Goal: Transaction & Acquisition: Request a Demo

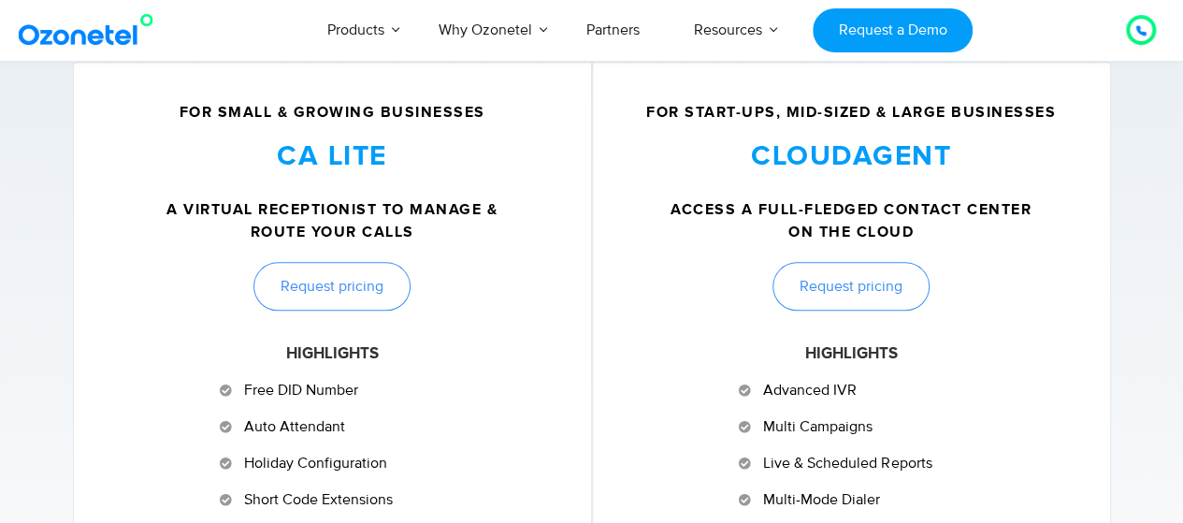
scroll to position [801, 0]
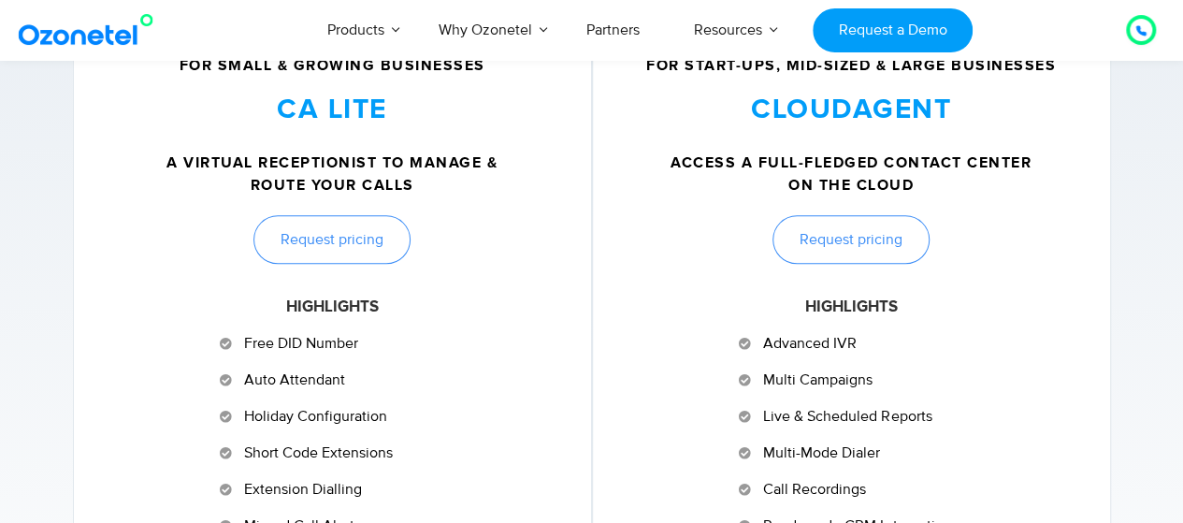
drag, startPoint x: 1190, startPoint y: 40, endPoint x: 1189, endPoint y: 126, distance: 86.1
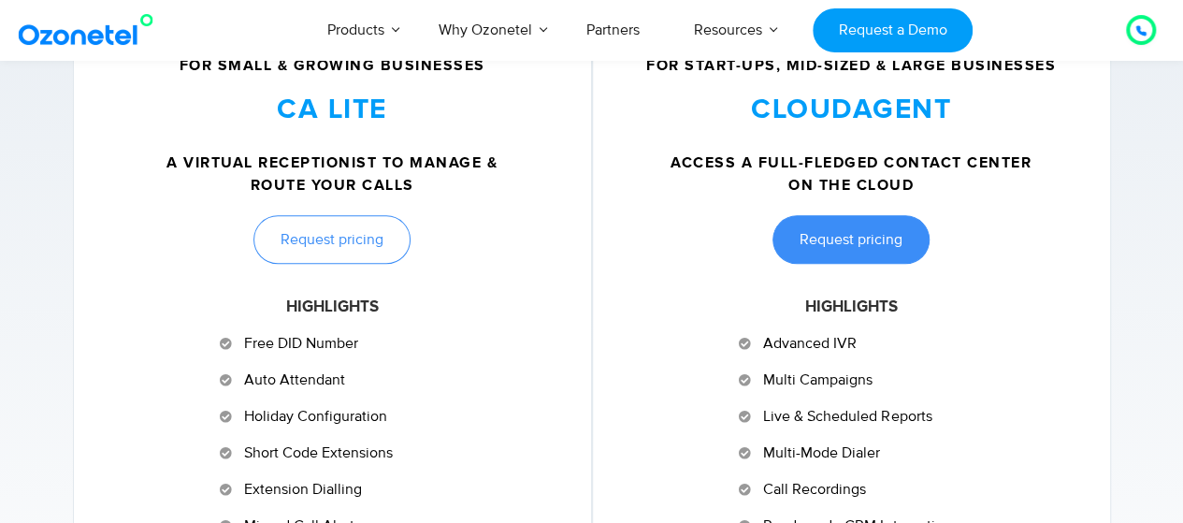
click at [847, 246] on span "Request pricing" at bounding box center [851, 239] width 103 height 15
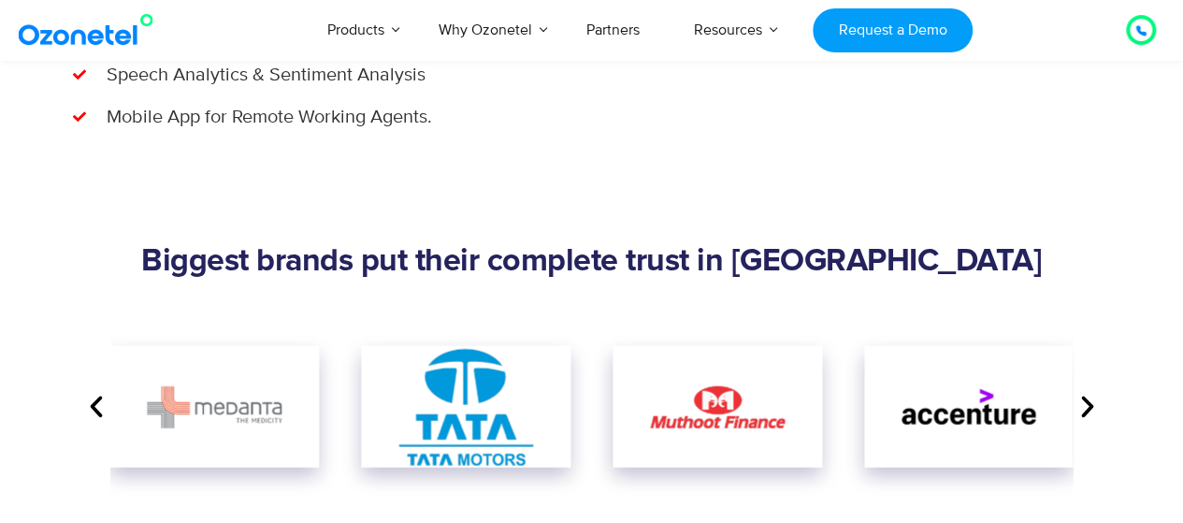
scroll to position [2082, 0]
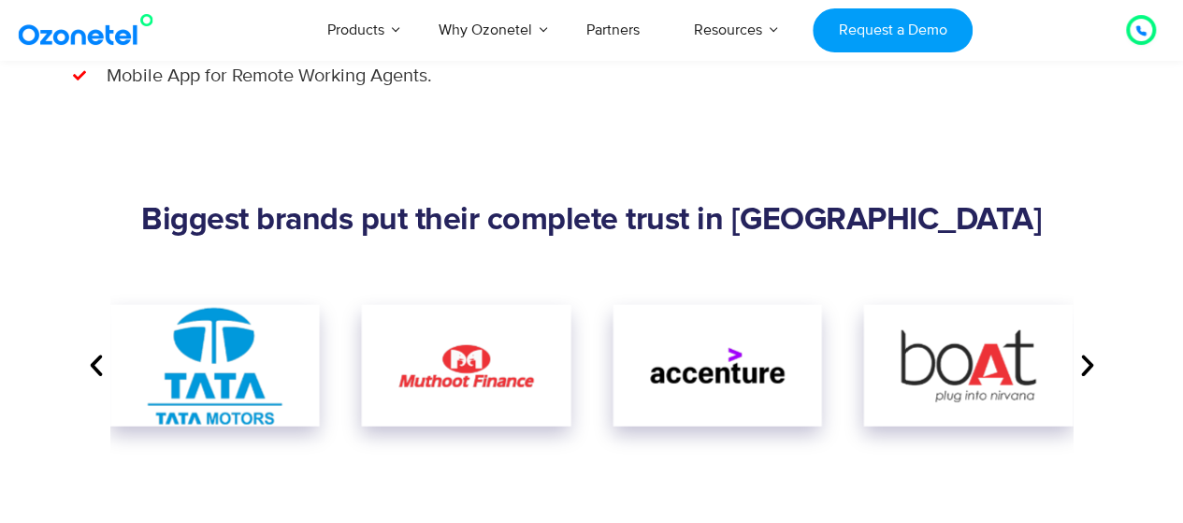
click at [1089, 361] on icon "Next slide" at bounding box center [1088, 366] width 28 height 28
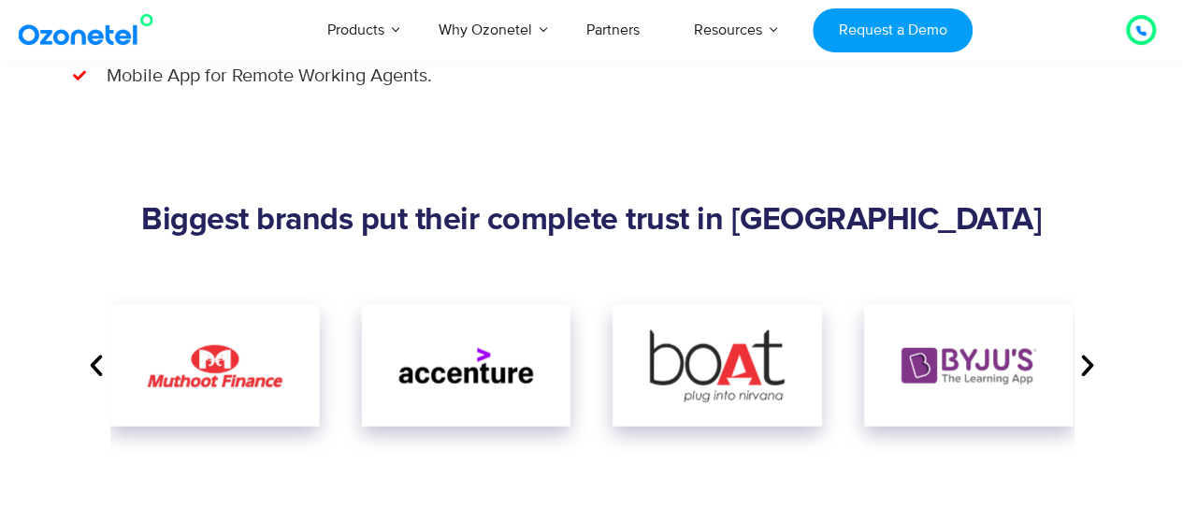
click at [1091, 366] on icon "Next slide" at bounding box center [1088, 366] width 28 height 28
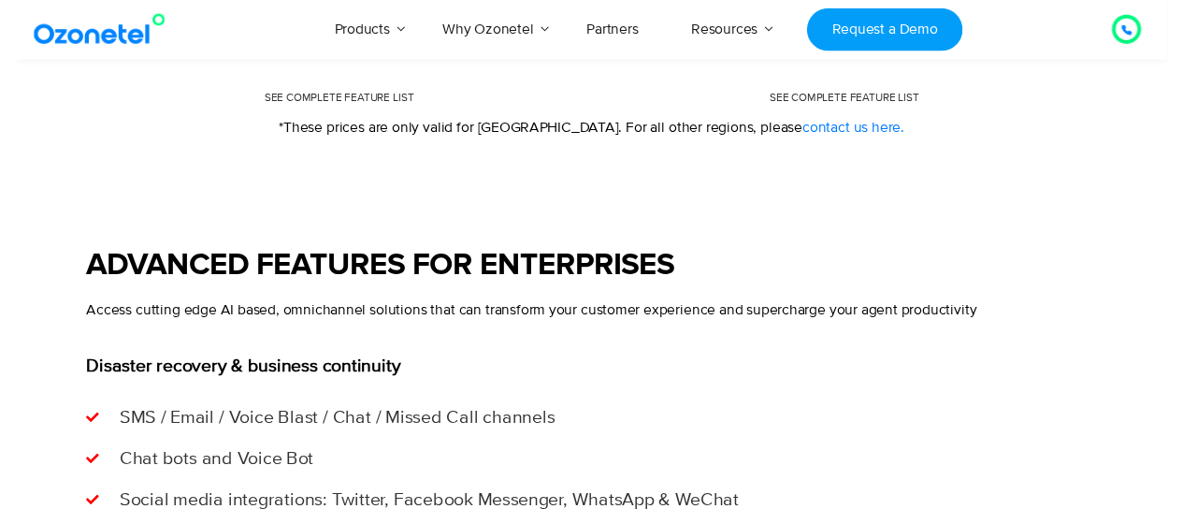
scroll to position [0, 0]
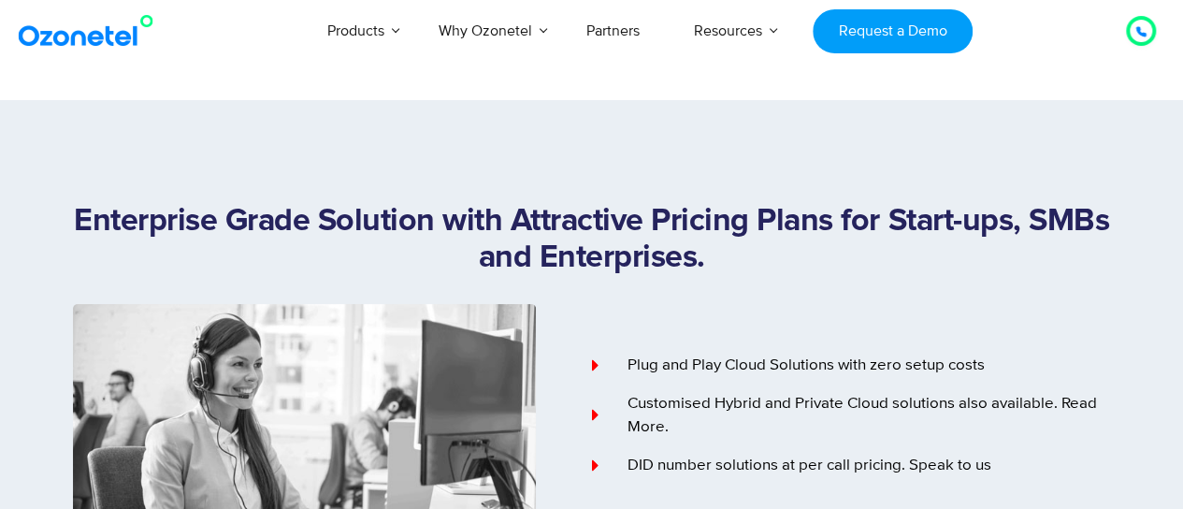
click at [238, 16] on div "Products AI & CX Voice AI Agents Agent Assist Voice of Customer Quality Audits …" at bounding box center [688, 31] width 963 height 62
click at [1139, 34] on icon at bounding box center [1141, 31] width 9 height 9
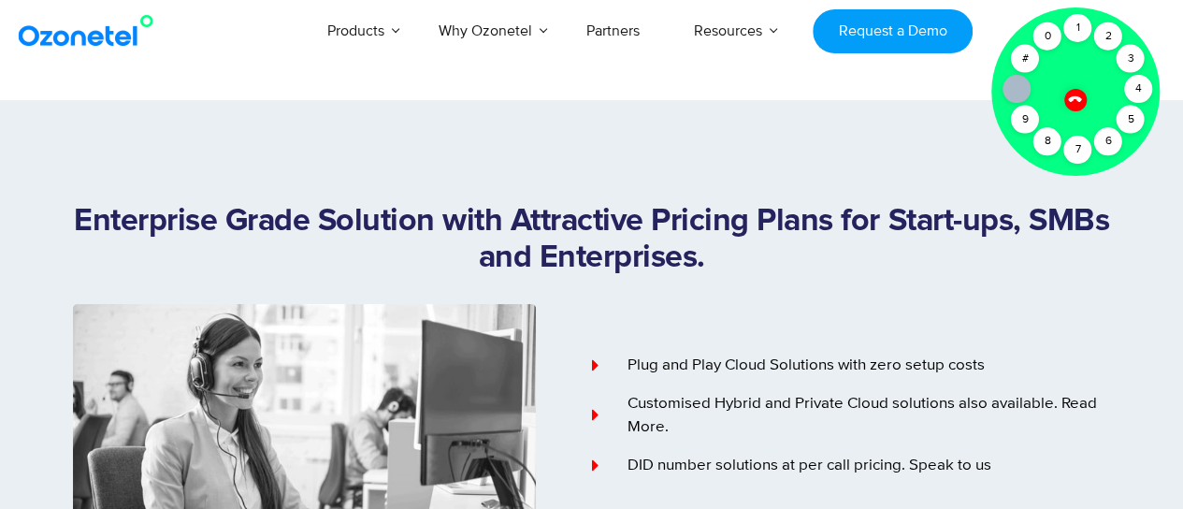
click at [1076, 98] on icon at bounding box center [1074, 99] width 13 height 13
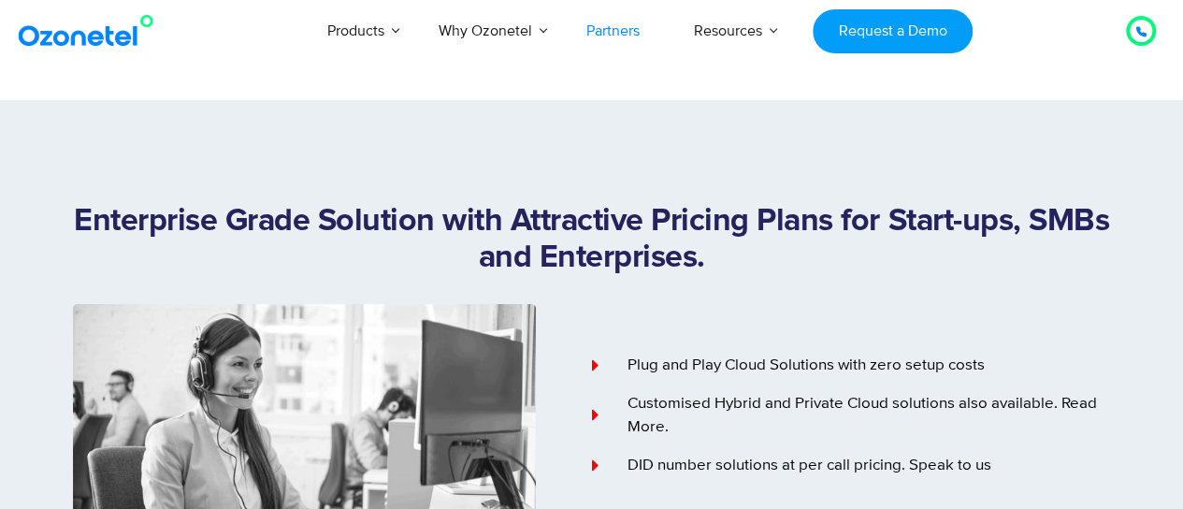
click at [623, 29] on link "Partners" at bounding box center [613, 31] width 108 height 62
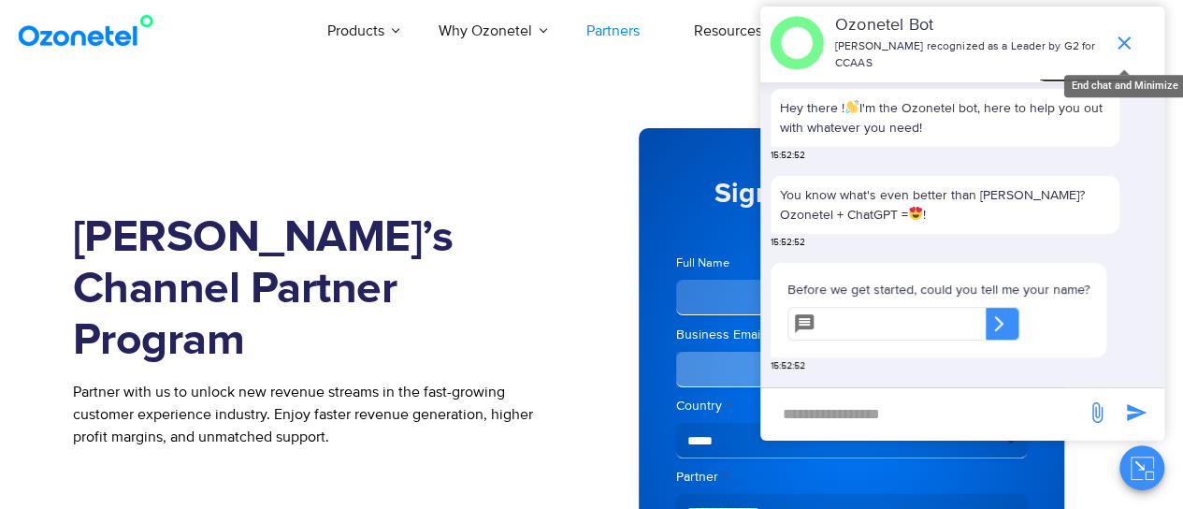
click at [1123, 36] on icon "end chat or minimize" at bounding box center [1124, 42] width 13 height 13
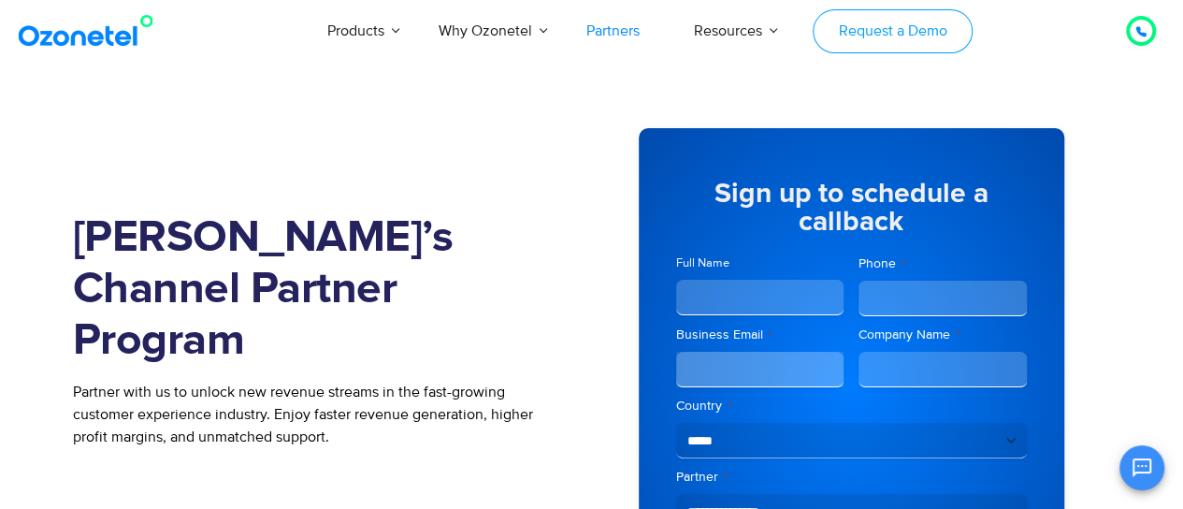
click at [926, 38] on link "Request a Demo" at bounding box center [893, 31] width 160 height 44
